Goal: Task Accomplishment & Management: Manage account settings

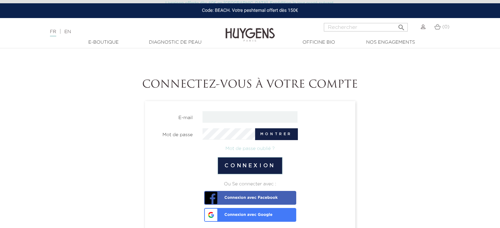
scroll to position [28, 0]
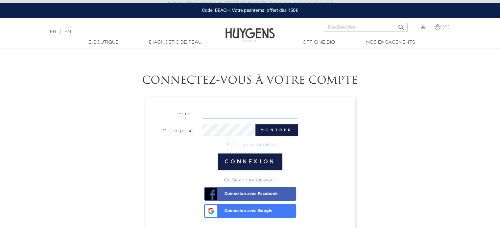
click at [261, 117] on input "email" at bounding box center [249, 113] width 95 height 12
click at [159, 174] on div at bounding box center [250, 174] width 200 height 7
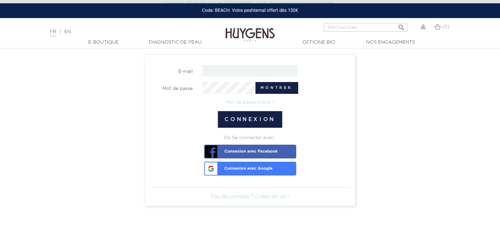
scroll to position [70, 0]
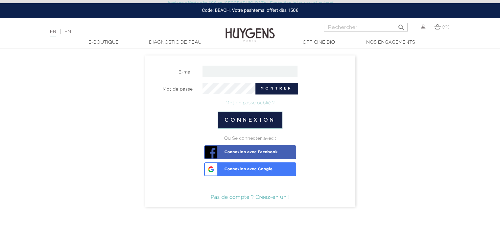
click at [255, 197] on link "Pas de compte ? Créez-en un !" at bounding box center [250, 197] width 79 height 5
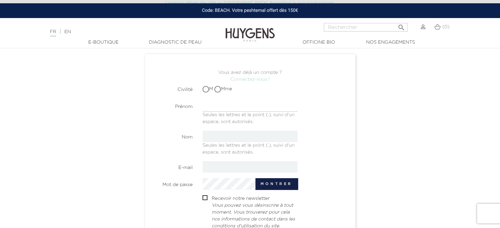
click at [231, 104] on input "text" at bounding box center [249, 106] width 95 height 12
click at [355, 157] on nordpass-autofill-portal at bounding box center [355, 157] width 0 height 0
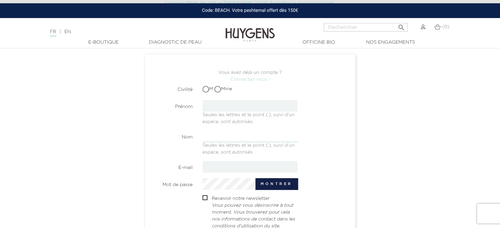
type input "Nirison"
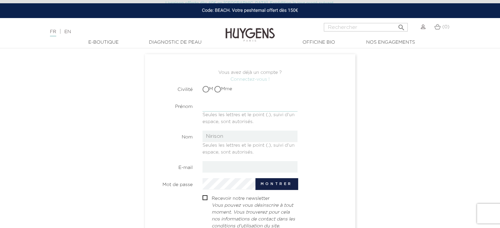
type input "RANAIVO"
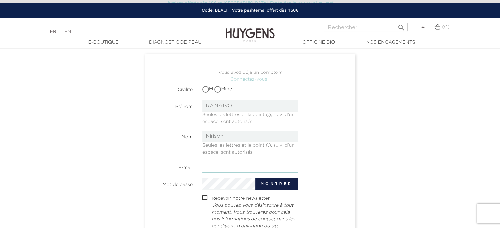
type input "nirison@ecomiz.com"
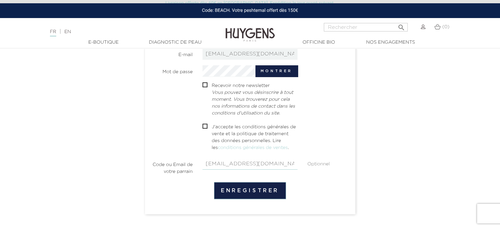
scroll to position [177, 0]
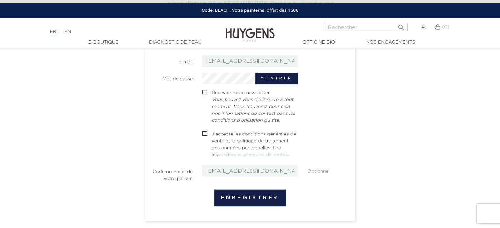
click at [207, 134] on span "" at bounding box center [204, 133] width 5 height 5
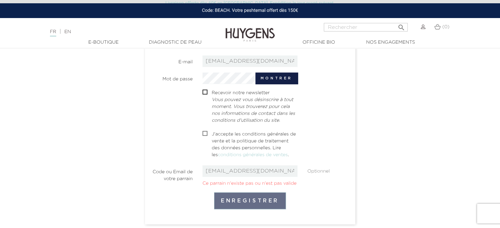
click at [203, 133] on input "checkbox" at bounding box center [204, 134] width 4 height 4
checkbox input "true"
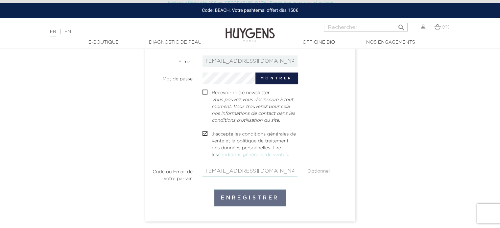
drag, startPoint x: 264, startPoint y: 171, endPoint x: 157, endPoint y: 154, distance: 108.3
click at [157, 154] on section "Civilité M Mme Prénom RANAIVO Seules les lettres et le point (.), suivi d'un es…" at bounding box center [250, 80] width 200 height 207
click at [157, 154] on div " J'accepte les conditions générales de vente et la politique de traitement des…" at bounding box center [250, 145] width 210 height 29
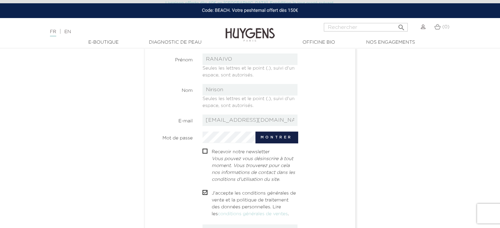
scroll to position [116, 0]
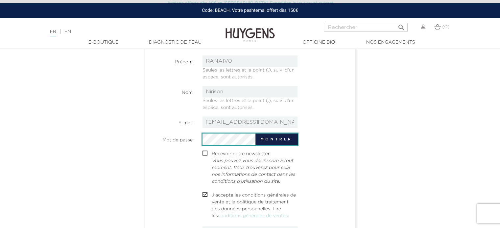
click at [243, 139] on div "Montrer" at bounding box center [249, 140] width 95 height 12
click at [297, 145] on nordpass-icon at bounding box center [297, 145] width 0 height 0
click at [355, 113] on nordpass-autofill-portal at bounding box center [355, 113] width 0 height 0
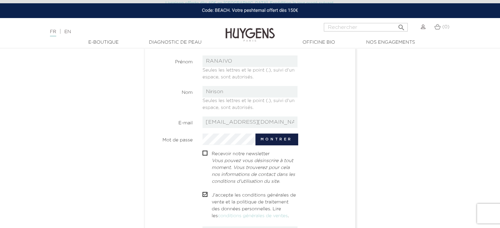
click at [355, 113] on nordpass-autofill-portal at bounding box center [355, 113] width 0 height 0
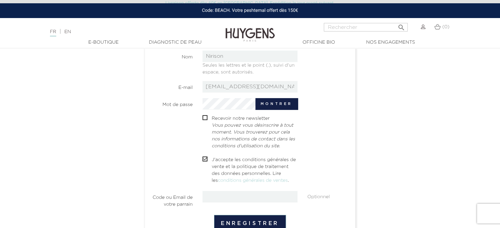
scroll to position [212, 0]
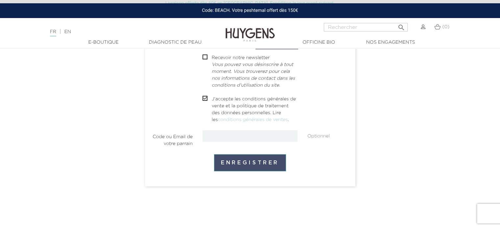
click at [259, 163] on button "Enregistrer" at bounding box center [250, 162] width 72 height 17
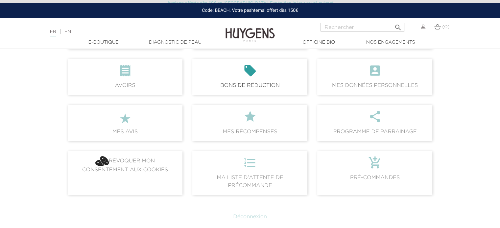
scroll to position [122, 0]
click at [0, 166] on nordpass-portal at bounding box center [0, 166] width 0 height 0
click at [246, 128] on span " Mes récompenses" at bounding box center [249, 122] width 115 height 36
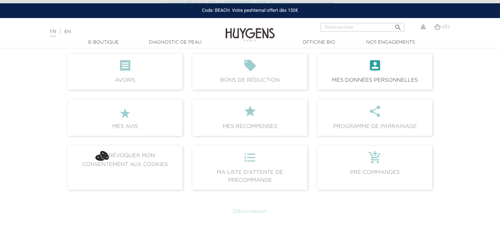
scroll to position [158, 0]
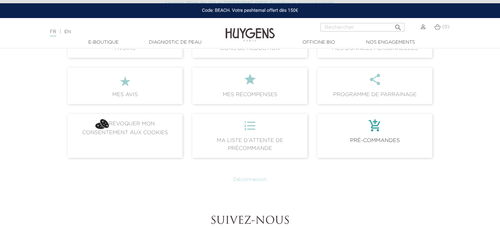
click at [348, 127] on icon "add_shopping_cart" at bounding box center [374, 128] width 104 height 18
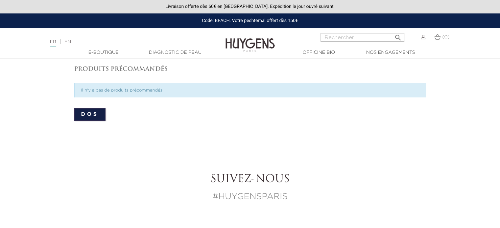
drag, startPoint x: 91, startPoint y: 117, endPoint x: 74, endPoint y: 123, distance: 18.0
click at [74, 123] on section "Produits précommandés Il n'y a pas de produits précommandés Dos" at bounding box center [250, 93] width 365 height 69
click at [85, 116] on link "Dos" at bounding box center [89, 114] width 31 height 12
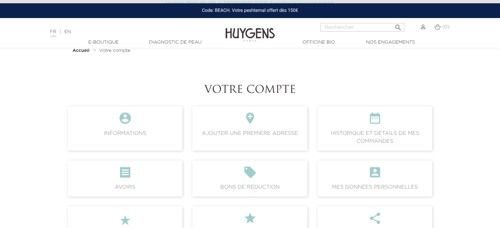
scroll to position [63, 0]
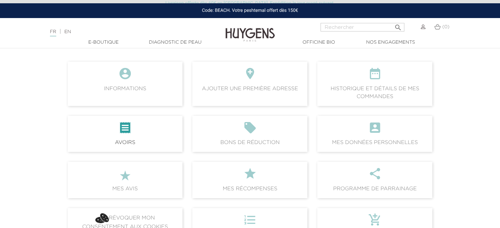
click at [134, 134] on icon "" at bounding box center [125, 130] width 104 height 18
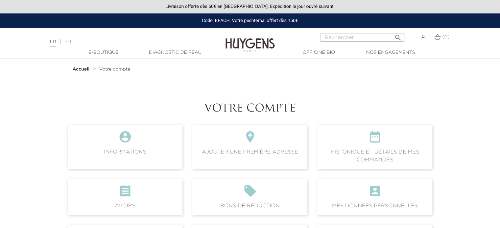
click at [70, 42] on link "EN" at bounding box center [67, 42] width 7 height 5
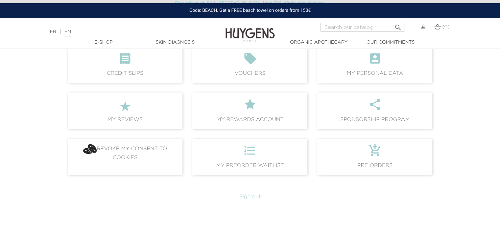
scroll to position [132, 0]
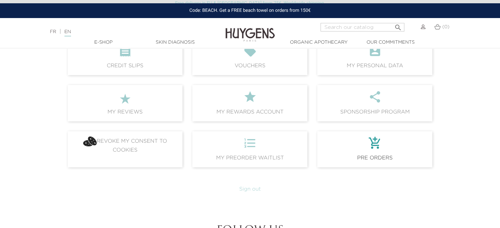
click at [387, 150] on icon "add_shopping_cart" at bounding box center [374, 146] width 104 height 18
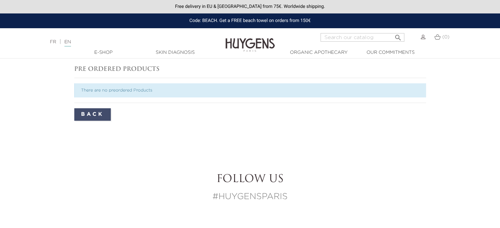
click at [102, 117] on link "Back" at bounding box center [92, 114] width 36 height 12
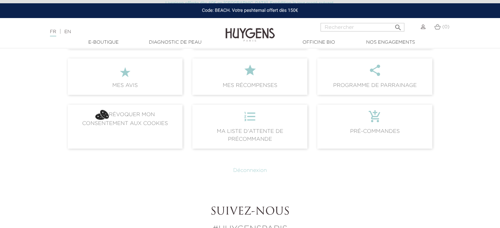
scroll to position [173, 0]
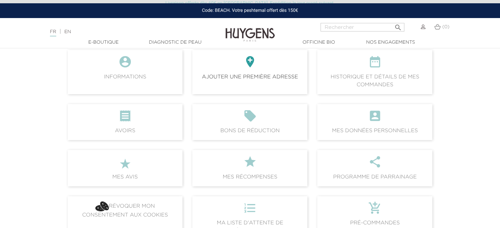
scroll to position [102, 0]
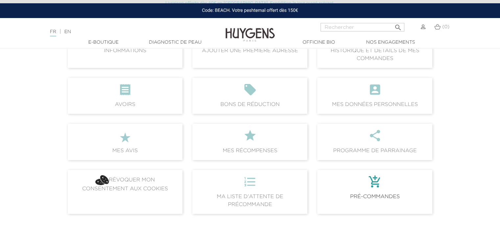
click at [369, 194] on span "add_shopping_cart Pré-commandes" at bounding box center [374, 192] width 115 height 44
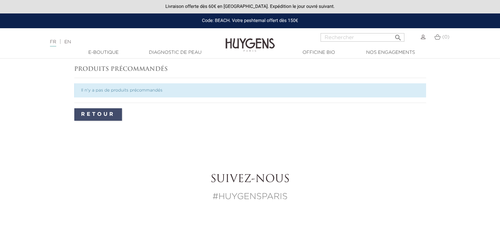
click at [106, 115] on link "Retour" at bounding box center [98, 114] width 48 height 12
